Goal: Task Accomplishment & Management: Complete application form

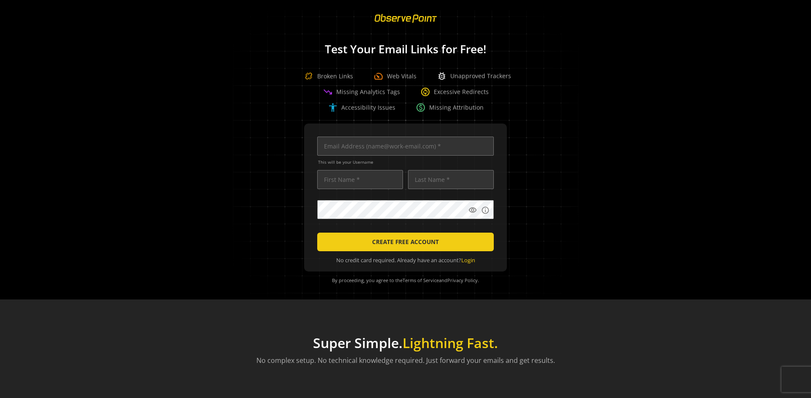
scroll to position [0, 2734]
click at [404, 146] on input "text" at bounding box center [405, 145] width 177 height 19
type input "[EMAIL_ADDRESS][DOMAIN_NAME]"
click at [358, 179] on input "text" at bounding box center [360, 179] width 86 height 19
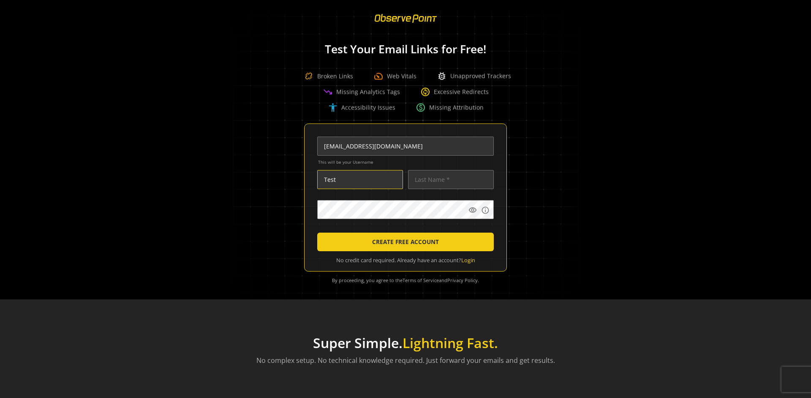
scroll to position [0, 0]
type input "Test"
click at [449, 179] on input "text" at bounding box center [451, 179] width 86 height 19
type input "Test"
